Goal: Information Seeking & Learning: Learn about a topic

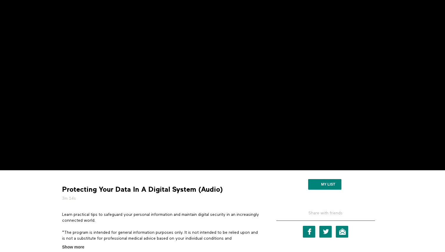
scroll to position [63, 0]
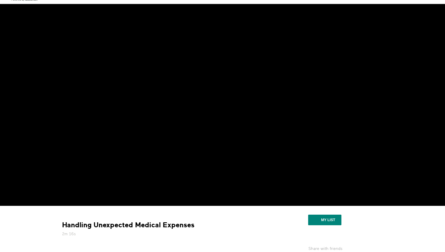
scroll to position [27, 0]
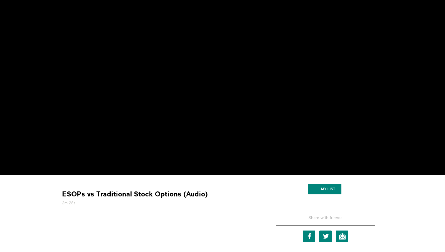
scroll to position [59, 0]
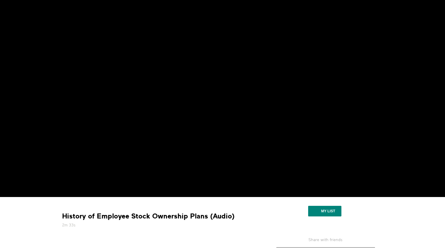
scroll to position [40, 0]
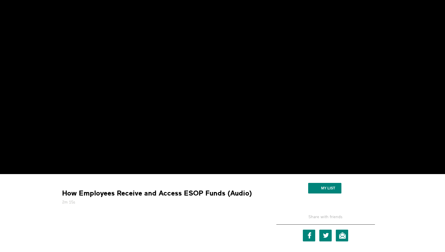
scroll to position [59, 0]
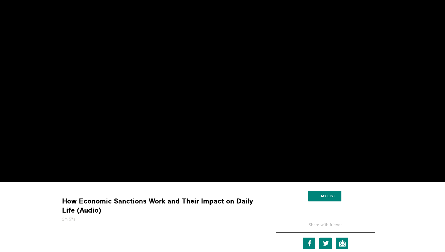
scroll to position [52, 0]
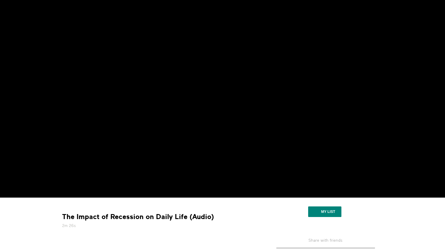
scroll to position [36, 0]
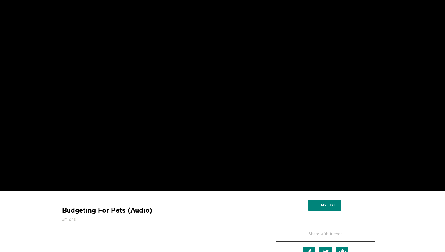
scroll to position [42, 0]
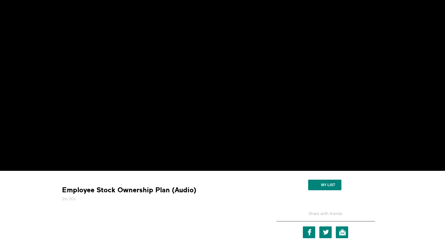
scroll to position [64, 0]
